Goal: Register for event/course

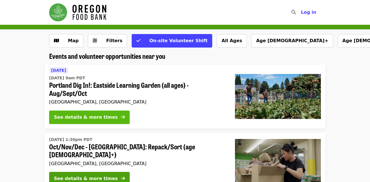
click at [72, 118] on div "See details & more times" at bounding box center [86, 117] width 64 height 7
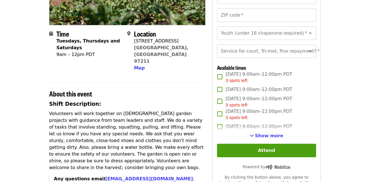
scroll to position [111, 0]
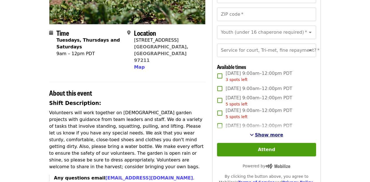
click at [264, 134] on span "Show more" at bounding box center [269, 134] width 28 height 5
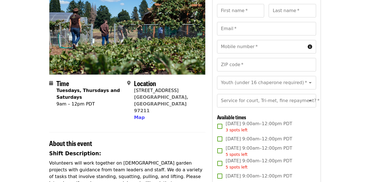
scroll to position [0, 0]
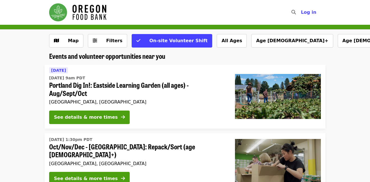
scroll to position [27, 0]
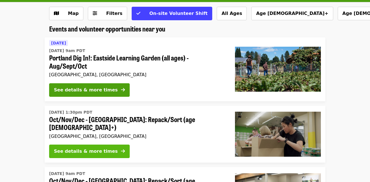
click at [83, 148] on div "See details & more times" at bounding box center [86, 151] width 64 height 7
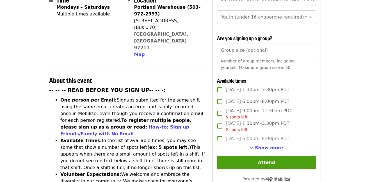
scroll to position [160, 0]
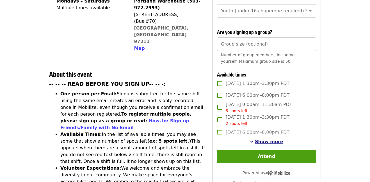
click at [265, 139] on span "Show more" at bounding box center [269, 141] width 28 height 5
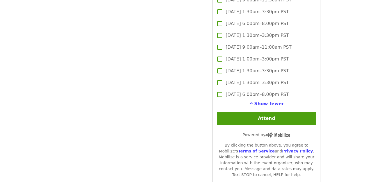
scroll to position [1428, 0]
